Goal: Task Accomplishment & Management: Complete application form

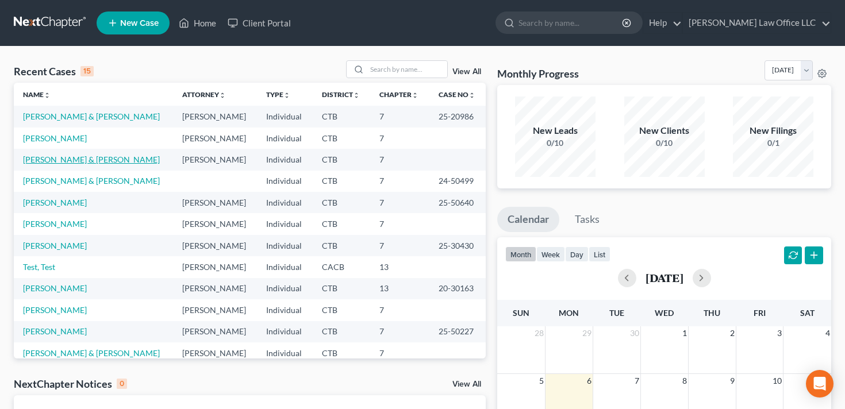
click at [77, 156] on link "[PERSON_NAME] & [PERSON_NAME]" at bounding box center [91, 160] width 137 height 10
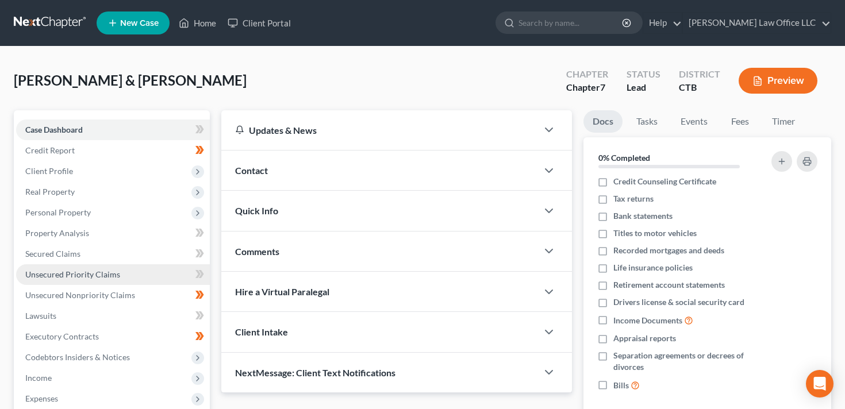
click at [68, 278] on span "Unsecured Priority Claims" at bounding box center [72, 275] width 95 height 10
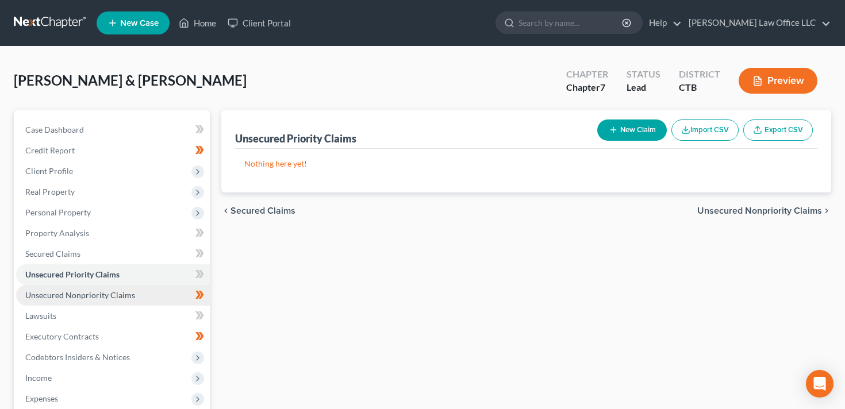
click at [121, 291] on span "Unsecured Nonpriority Claims" at bounding box center [80, 295] width 110 height 10
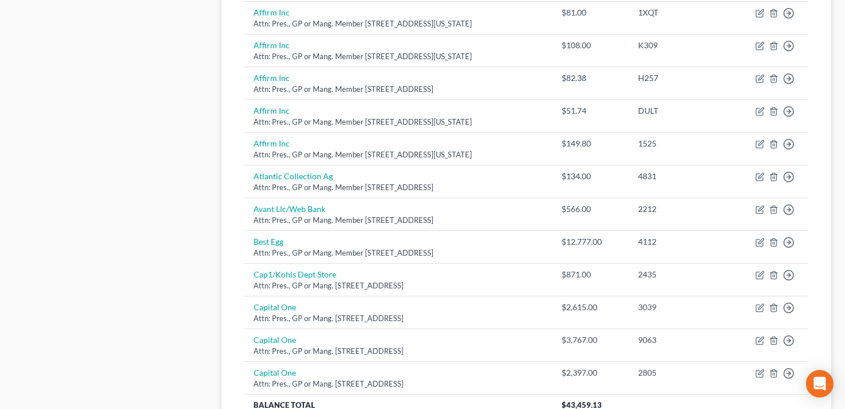
scroll to position [896, 0]
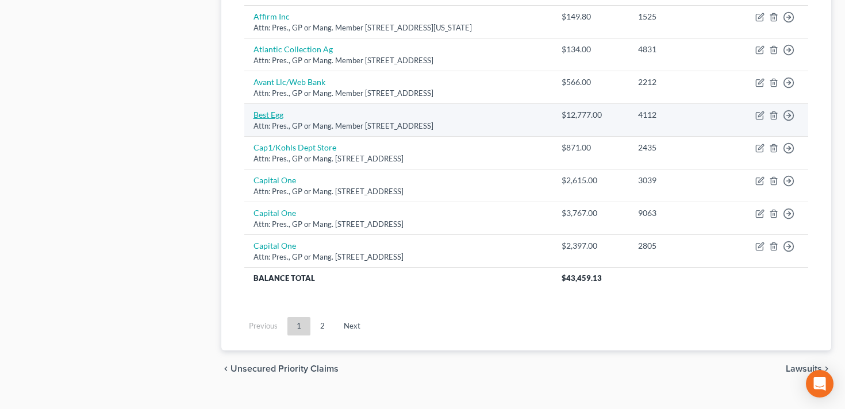
click at [278, 117] on link "Best Egg" at bounding box center [268, 115] width 30 height 10
select select "7"
select select "10"
select select "1"
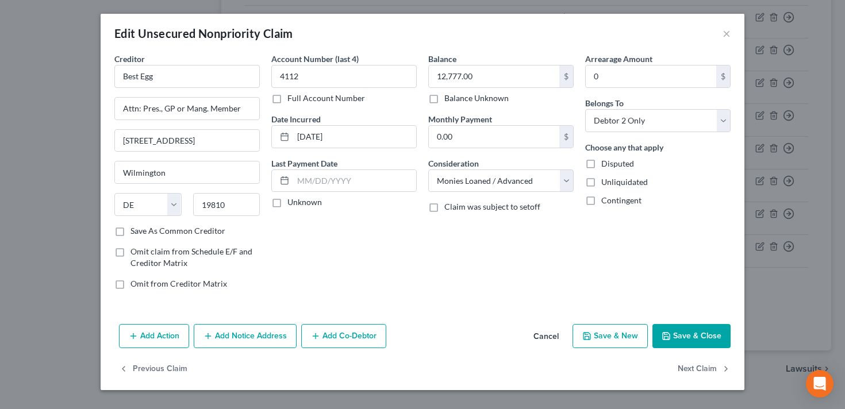
click at [254, 338] on button "Add Notice Address" at bounding box center [245, 336] width 103 height 24
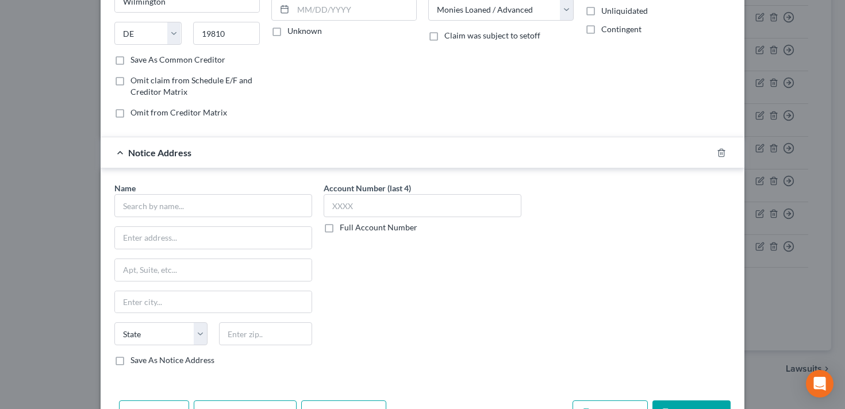
scroll to position [174, 0]
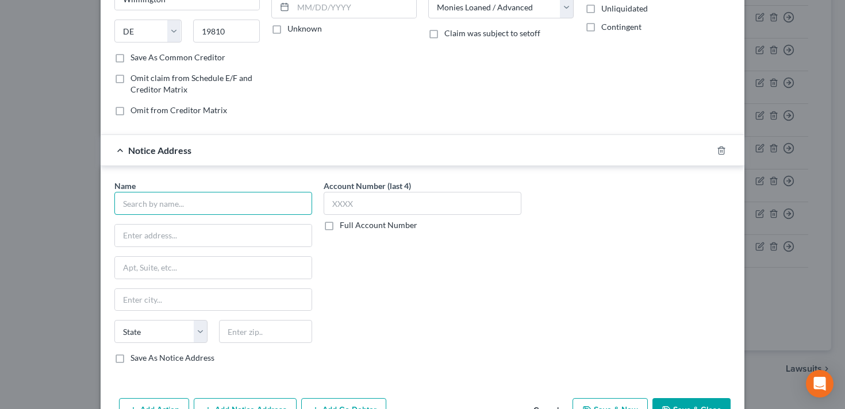
click at [174, 203] on input "text" at bounding box center [213, 203] width 198 height 23
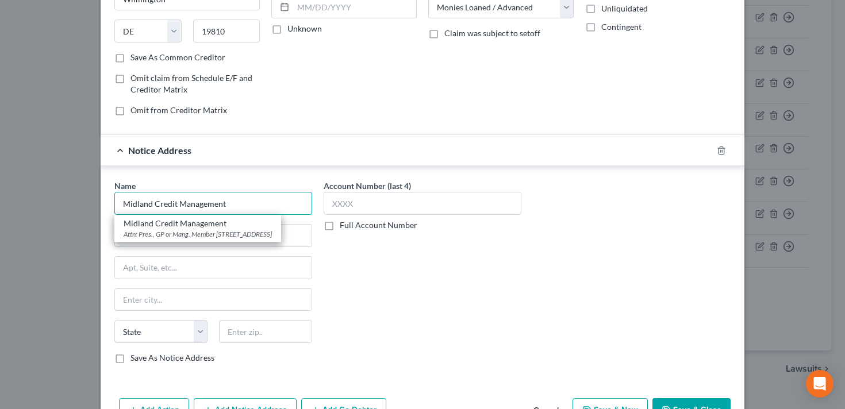
type input "Midland Credit Management"
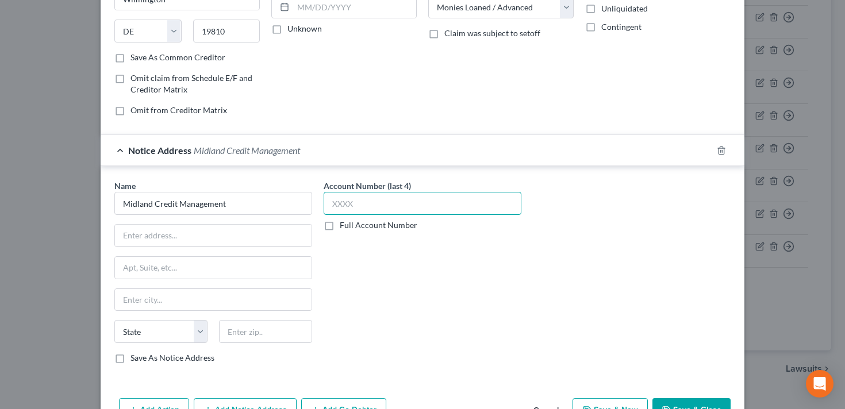
click at [350, 204] on input "text" at bounding box center [423, 203] width 198 height 23
type input "8769"
click at [149, 238] on input "text" at bounding box center [213, 236] width 197 height 22
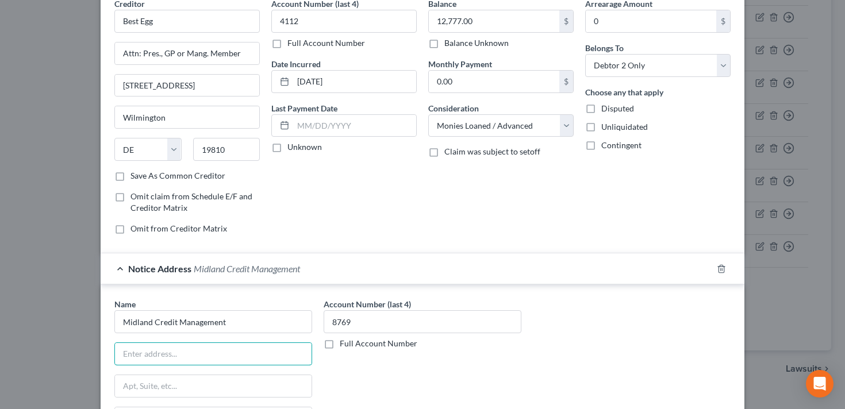
scroll to position [21, 0]
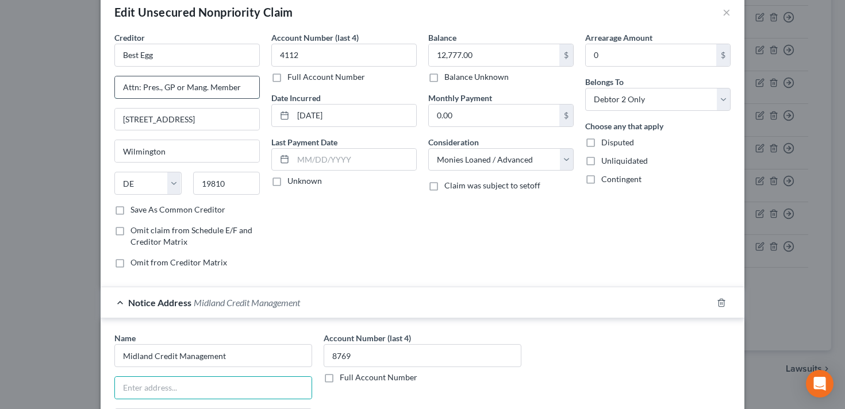
click at [164, 92] on input "Attn: Pres., GP or Mang. Member" at bounding box center [187, 87] width 144 height 22
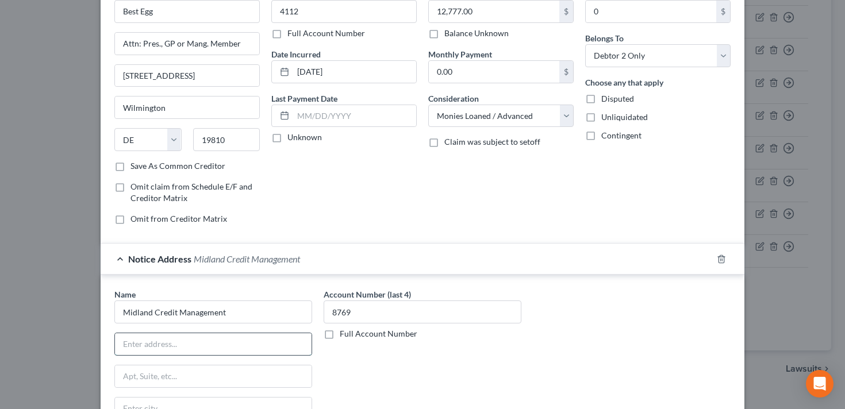
click at [178, 347] on input "text" at bounding box center [213, 344] width 197 height 22
paste input "Attn: Pres., GP or Mang. Member"
type input "Attn: Pres., GP or Mang. Member"
click at [143, 372] on input "text" at bounding box center [213, 376] width 197 height 22
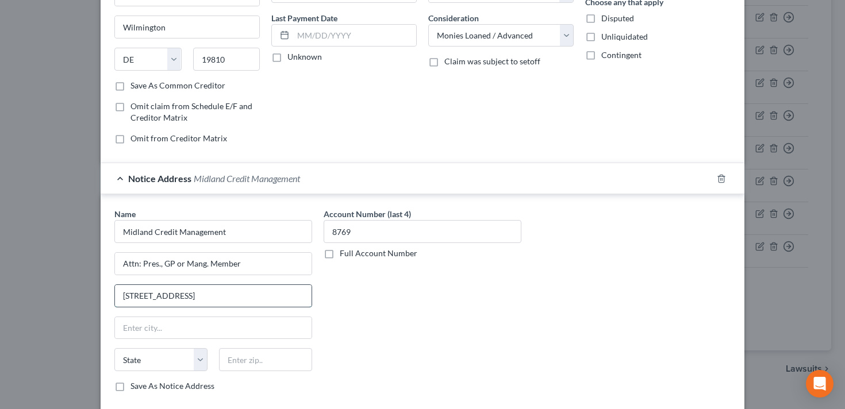
scroll to position [146, 0]
click at [143, 296] on input "[STREET_ADDRESS]" at bounding box center [213, 295] width 197 height 22
type input "[STREET_ADDRESS]"
click at [203, 325] on input "text" at bounding box center [213, 328] width 197 height 22
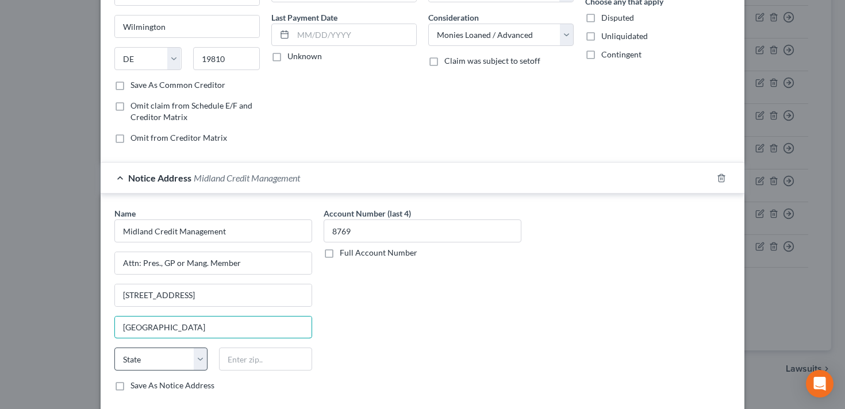
type input "[GEOGRAPHIC_DATA]"
click at [195, 362] on select "State [US_STATE] AK AR AZ CA CO CT DE DC [GEOGRAPHIC_DATA] [GEOGRAPHIC_DATA] GU…" at bounding box center [160, 359] width 93 height 23
click at [114, 348] on select "State [US_STATE] AK AR AZ CA CO CT DE DC [GEOGRAPHIC_DATA] [GEOGRAPHIC_DATA] GU…" at bounding box center [160, 359] width 93 height 23
click at [182, 364] on select "State [US_STATE] AK AR AZ CA CO CT DE DC [GEOGRAPHIC_DATA] [GEOGRAPHIC_DATA] GU…" at bounding box center [160, 359] width 93 height 23
select select "4"
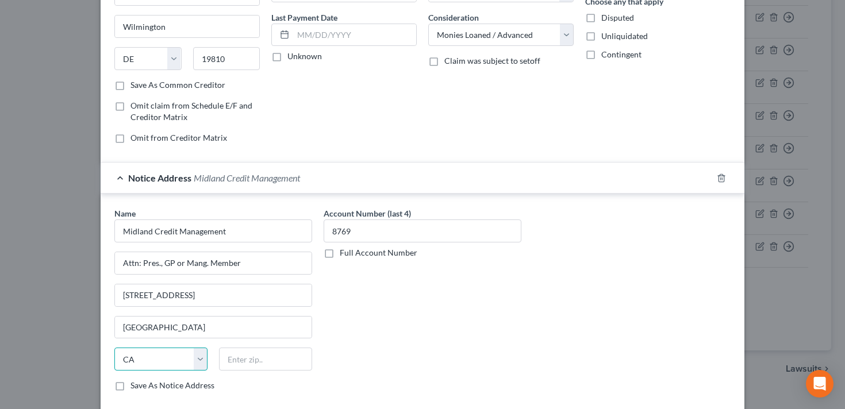
click at [114, 348] on select "State [US_STATE] AK AR AZ CA CO CT DE DC [GEOGRAPHIC_DATA] [GEOGRAPHIC_DATA] GU…" at bounding box center [160, 359] width 93 height 23
click at [279, 363] on input "text" at bounding box center [265, 359] width 93 height 23
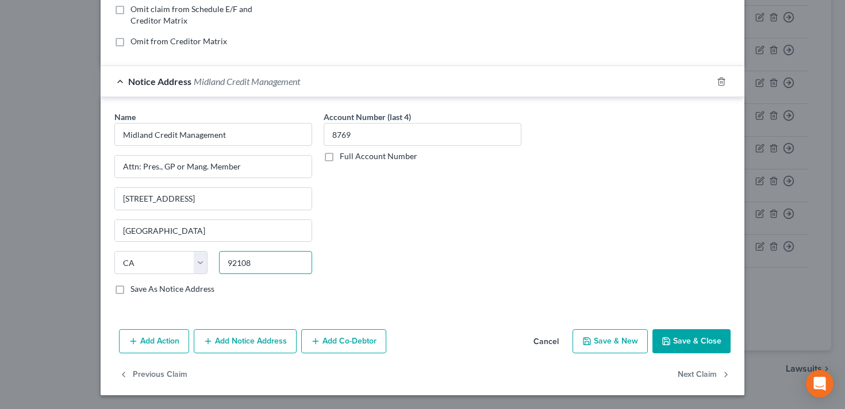
type input "92108"
click at [682, 341] on button "Save & Close" at bounding box center [691, 341] width 78 height 24
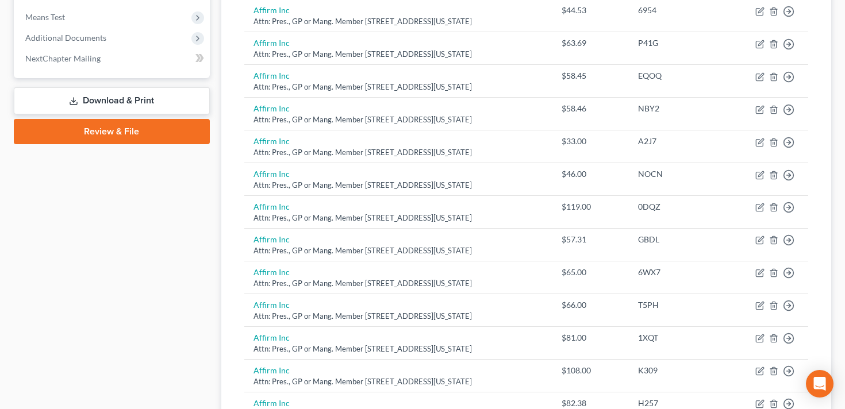
scroll to position [0, 0]
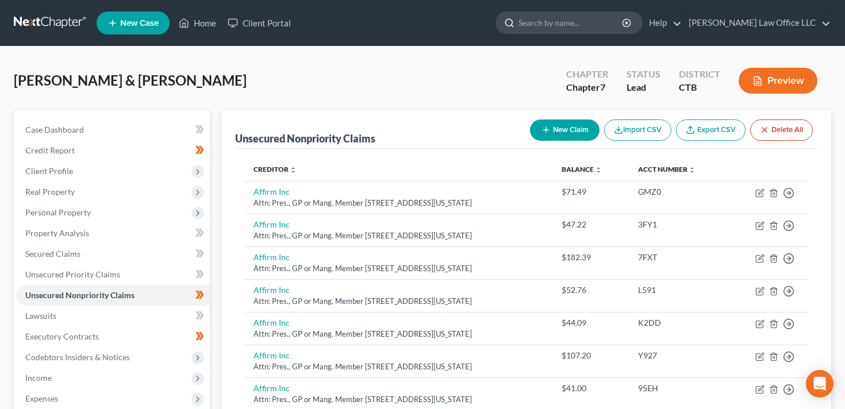
click at [576, 26] on input "search" at bounding box center [570, 22] width 105 height 21
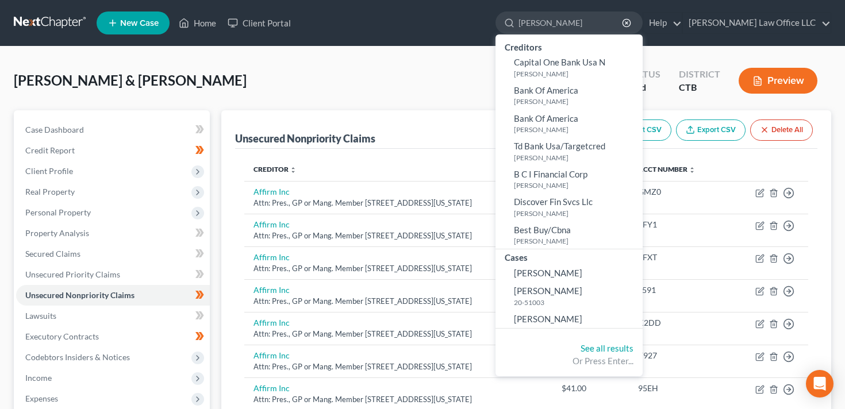
type input "[PERSON_NAME]"
click at [52, 21] on link at bounding box center [51, 23] width 74 height 21
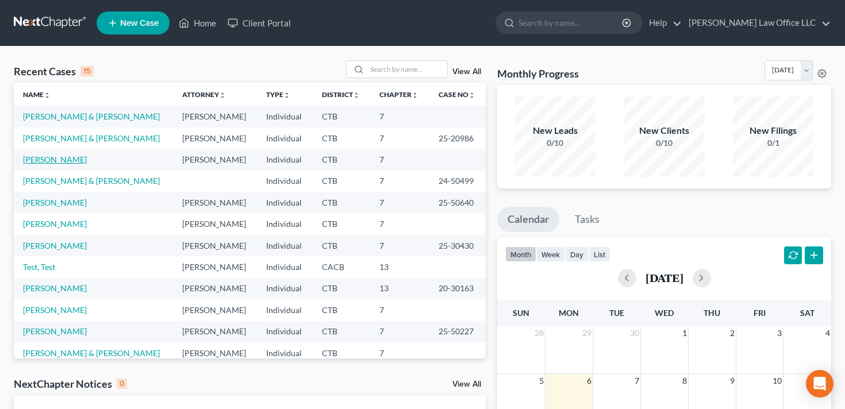
click at [54, 157] on link "[PERSON_NAME]" at bounding box center [55, 160] width 64 height 10
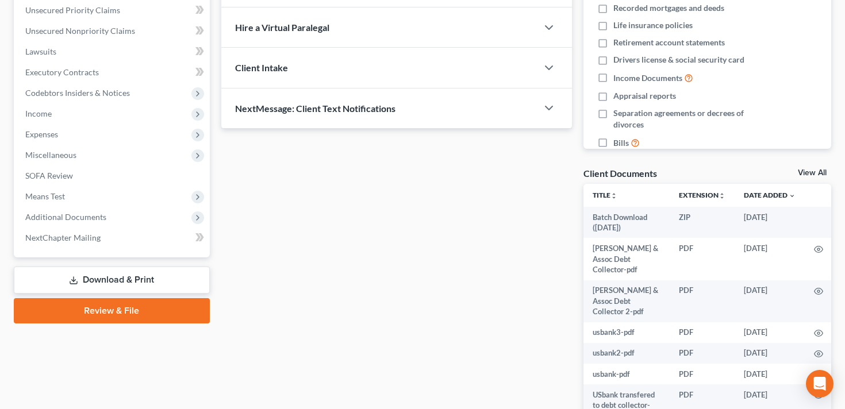
scroll to position [310, 0]
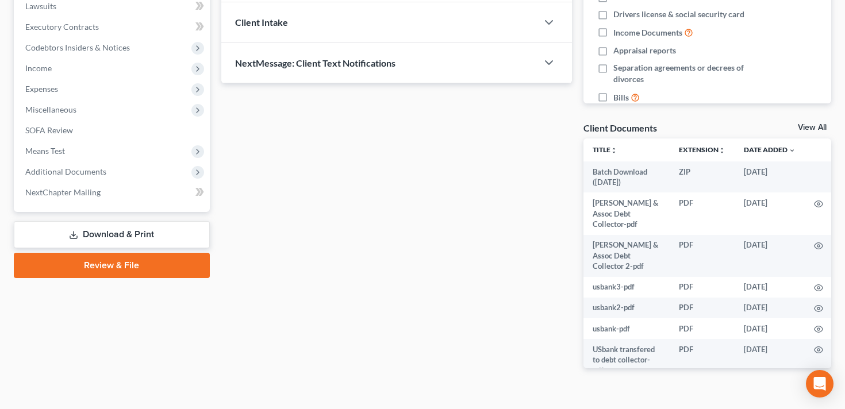
click at [809, 127] on link "View All" at bounding box center [812, 128] width 29 height 8
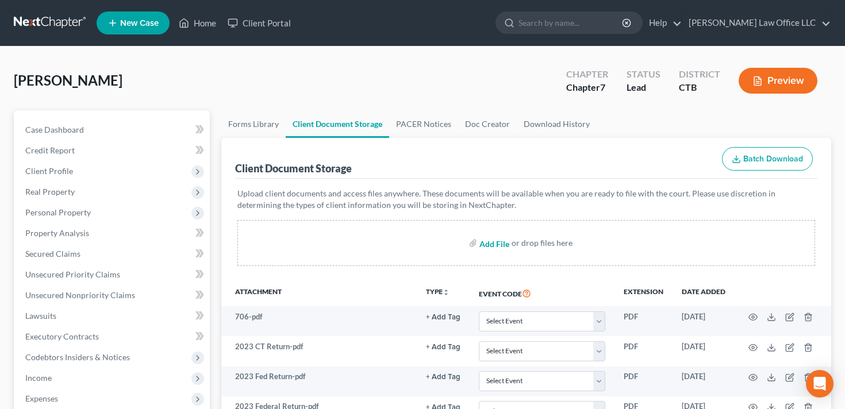
click at [487, 239] on input "file" at bounding box center [493, 243] width 28 height 21
type input "C:\fakepath\Bailey copy.pdf"
